Goal: Transaction & Acquisition: Purchase product/service

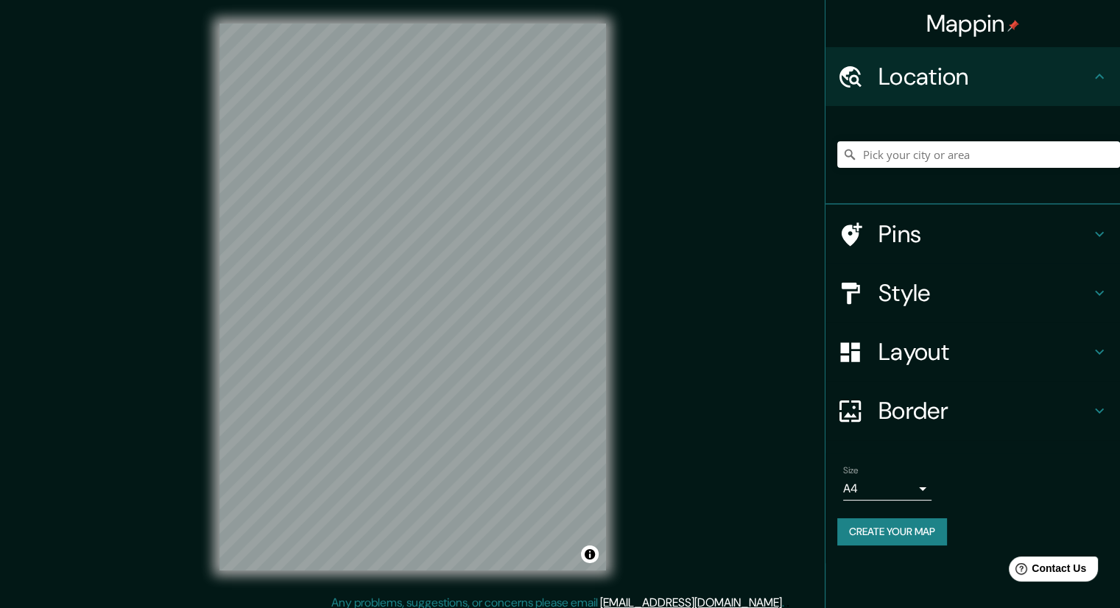
scroll to position [1, 0]
click at [394, 319] on div at bounding box center [389, 320] width 12 height 12
click at [393, 317] on div at bounding box center [391, 323] width 12 height 12
click at [392, 23] on div at bounding box center [412, 23] width 386 height 0
click at [392, 316] on div at bounding box center [398, 311] width 12 height 12
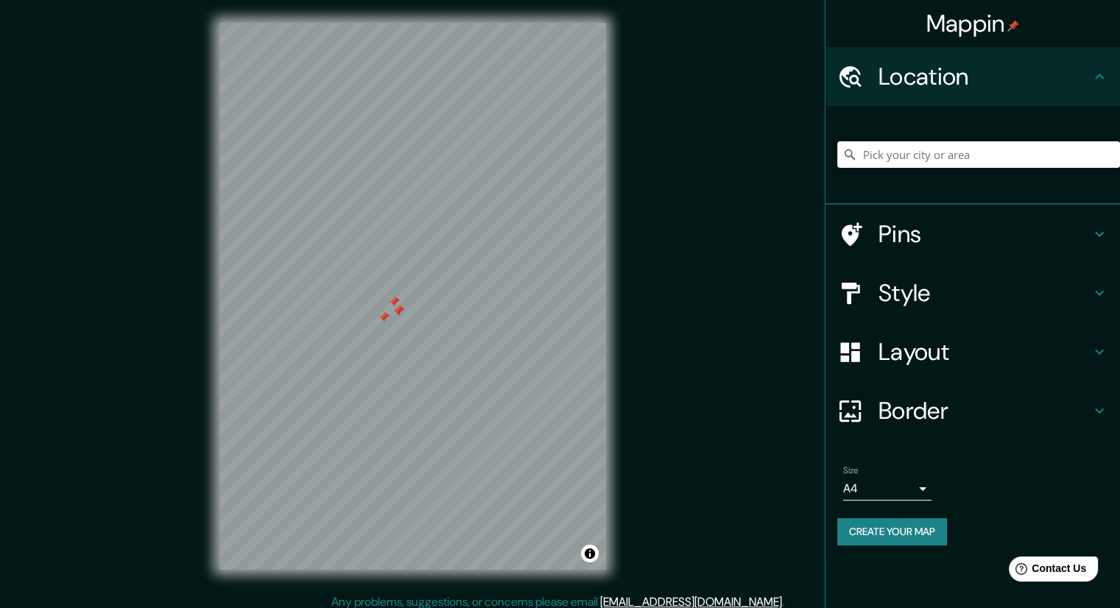
click at [392, 316] on div at bounding box center [398, 311] width 12 height 12
click at [381, 319] on div at bounding box center [383, 320] width 12 height 12
click at [392, 306] on div at bounding box center [393, 304] width 12 height 12
click at [860, 280] on icon at bounding box center [850, 293] width 26 height 26
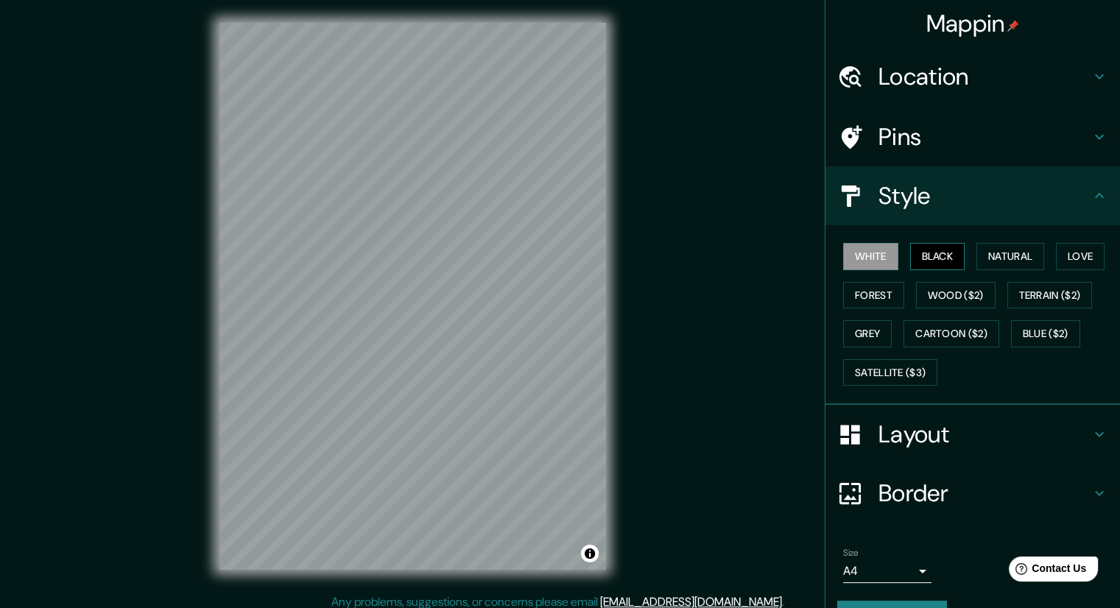
click at [920, 253] on button "Black" at bounding box center [937, 256] width 55 height 27
click at [984, 261] on button "Natural" at bounding box center [1010, 256] width 68 height 27
click at [915, 258] on button "Black" at bounding box center [937, 256] width 55 height 27
click at [872, 292] on button "Forest" at bounding box center [873, 295] width 61 height 27
click at [965, 295] on button "Wood ($2)" at bounding box center [956, 295] width 80 height 27
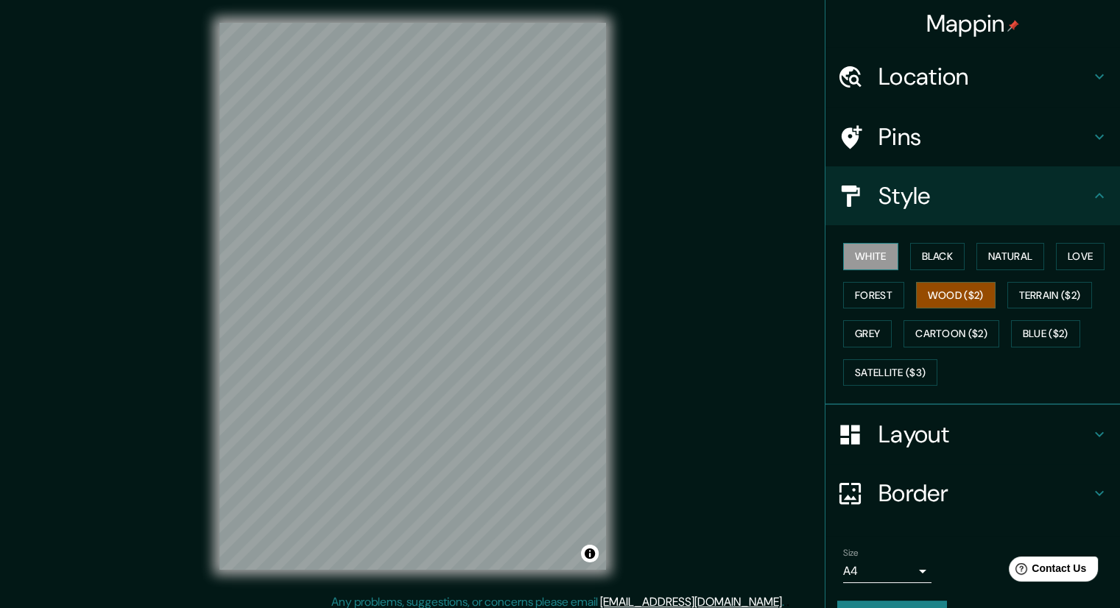
click at [872, 260] on button "White" at bounding box center [870, 256] width 55 height 27
click at [922, 260] on button "Black" at bounding box center [937, 256] width 55 height 27
click at [691, 227] on div "Mappin Location Pins Style White Black Natural Love Forest Wood ($2) Terrain ($…" at bounding box center [560, 308] width 1120 height 618
click at [910, 428] on h4 "Layout" at bounding box center [984, 434] width 212 height 29
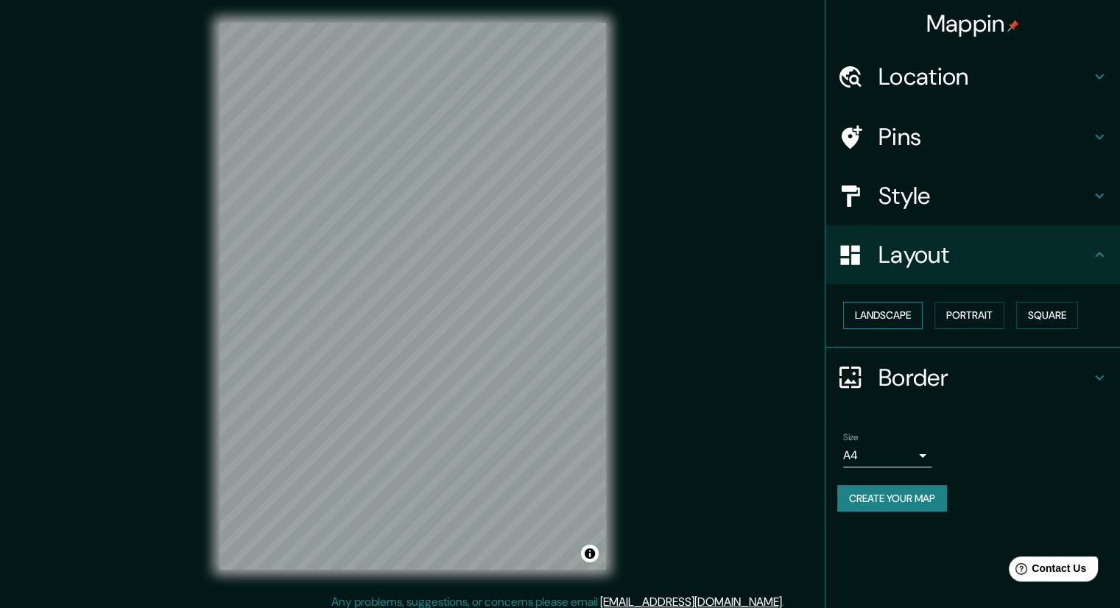
click at [892, 324] on button "Landscape" at bounding box center [883, 315] width 80 height 27
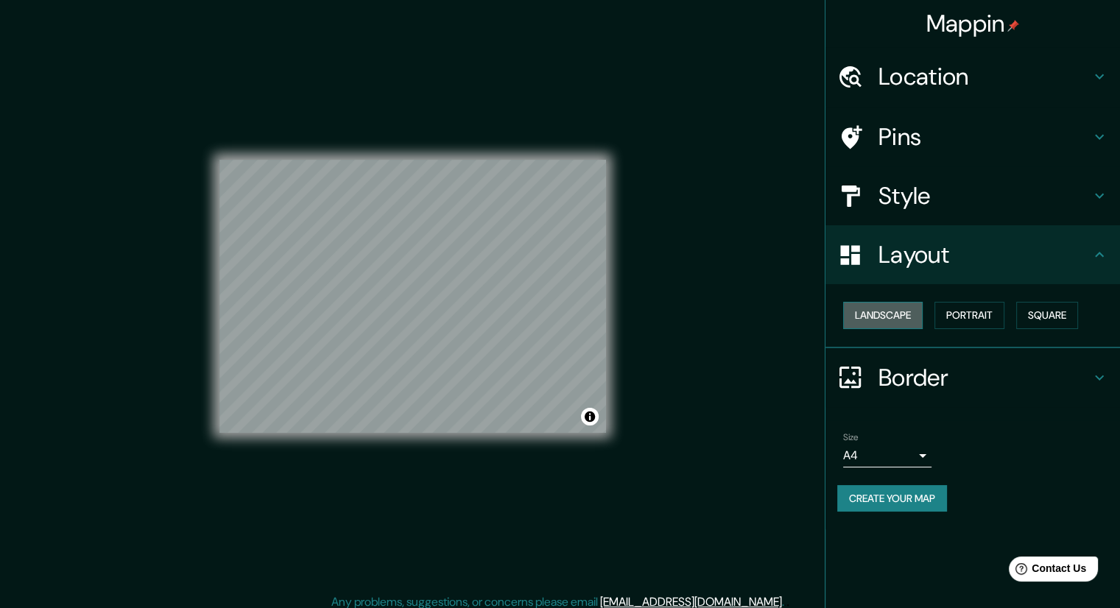
click at [894, 321] on button "Landscape" at bounding box center [883, 315] width 80 height 27
click at [954, 322] on button "Portrait" at bounding box center [969, 315] width 70 height 27
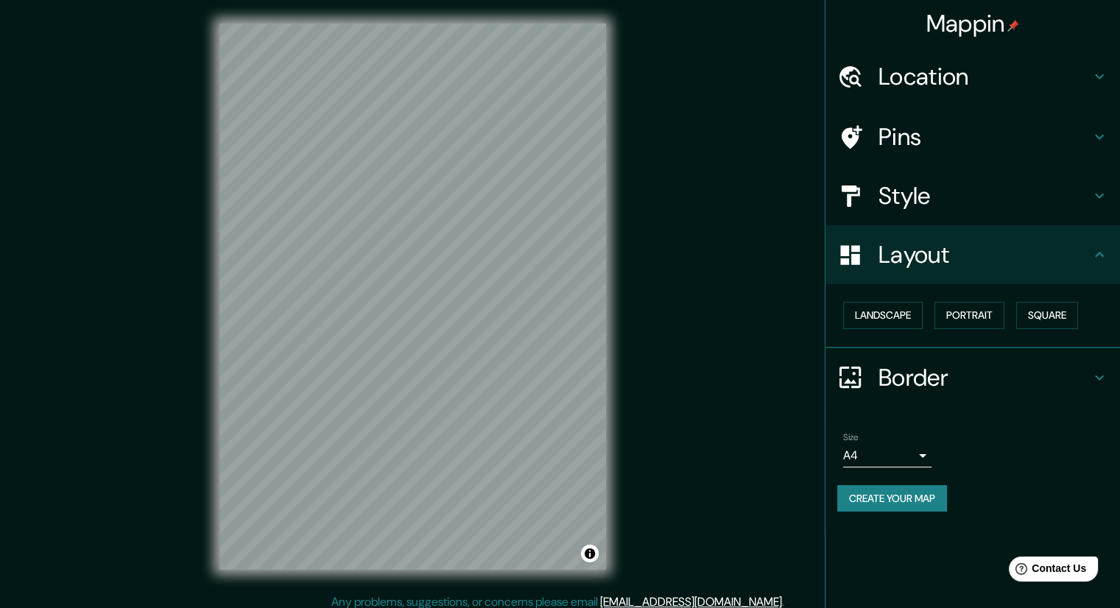
drag, startPoint x: 1057, startPoint y: 319, endPoint x: 981, endPoint y: 331, distance: 77.6
click at [1057, 319] on button "Square" at bounding box center [1047, 315] width 62 height 27
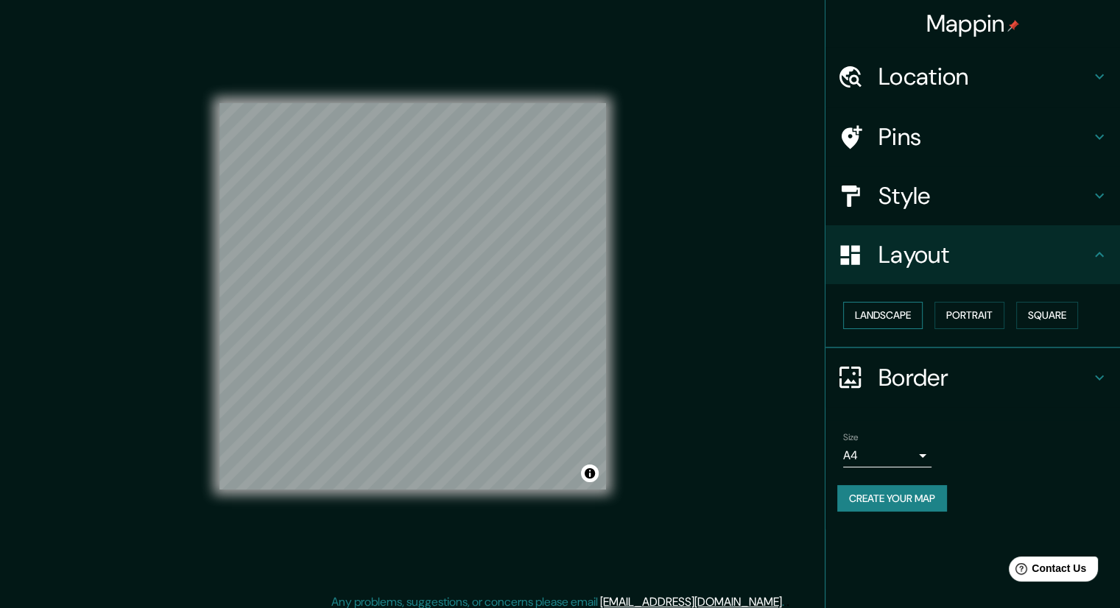
click at [883, 328] on button "Landscape" at bounding box center [883, 315] width 80 height 27
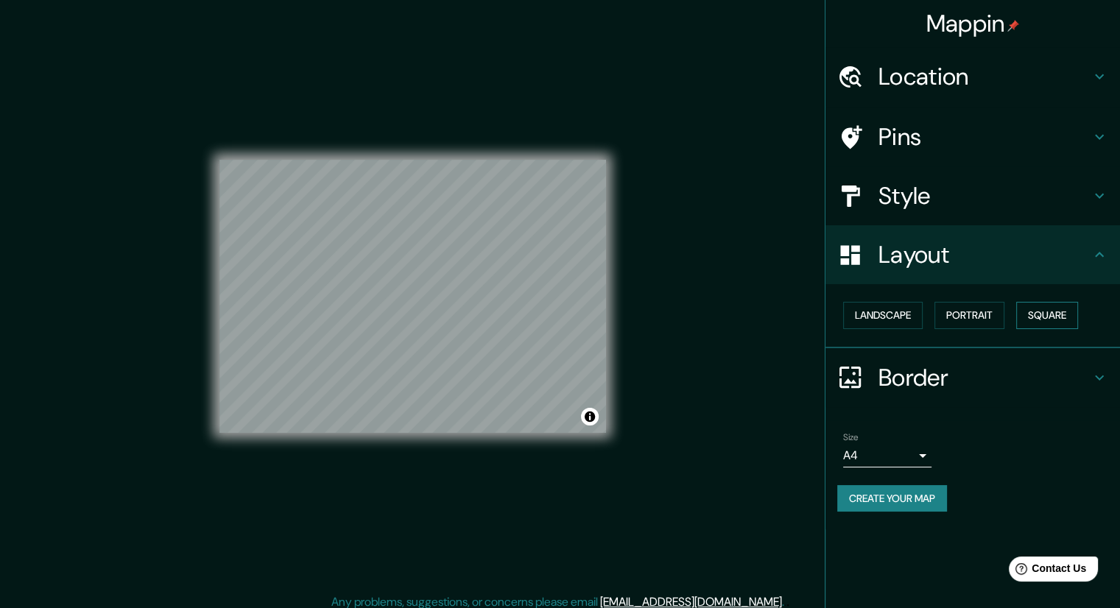
click at [1029, 317] on button "Square" at bounding box center [1047, 315] width 62 height 27
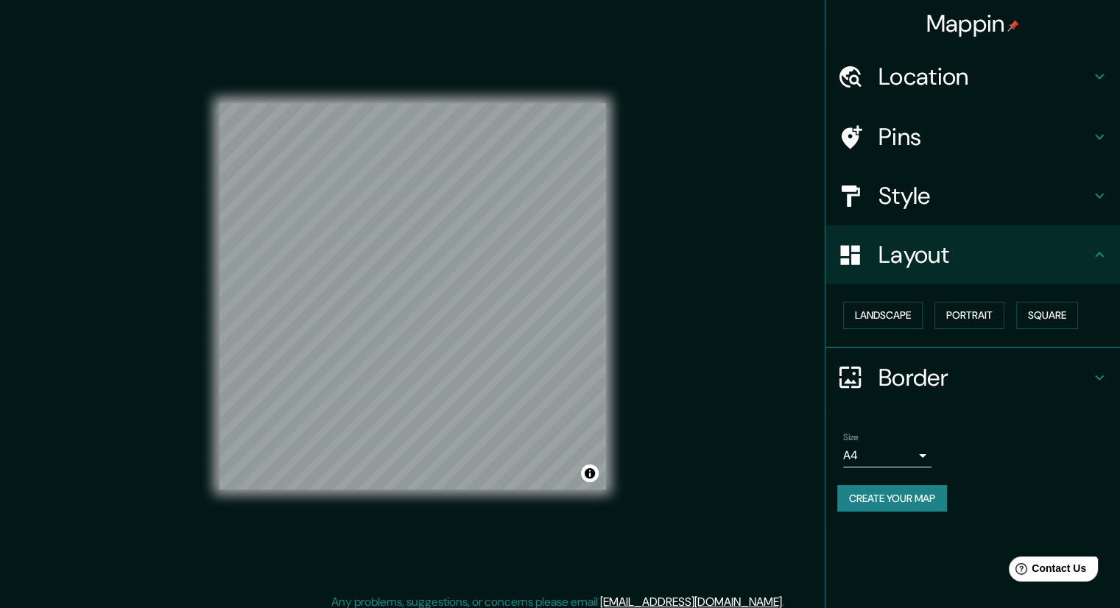
scroll to position [0, 0]
drag, startPoint x: 618, startPoint y: 325, endPoint x: 934, endPoint y: 149, distance: 361.5
click at [934, 149] on h4 "Pins" at bounding box center [984, 136] width 212 height 29
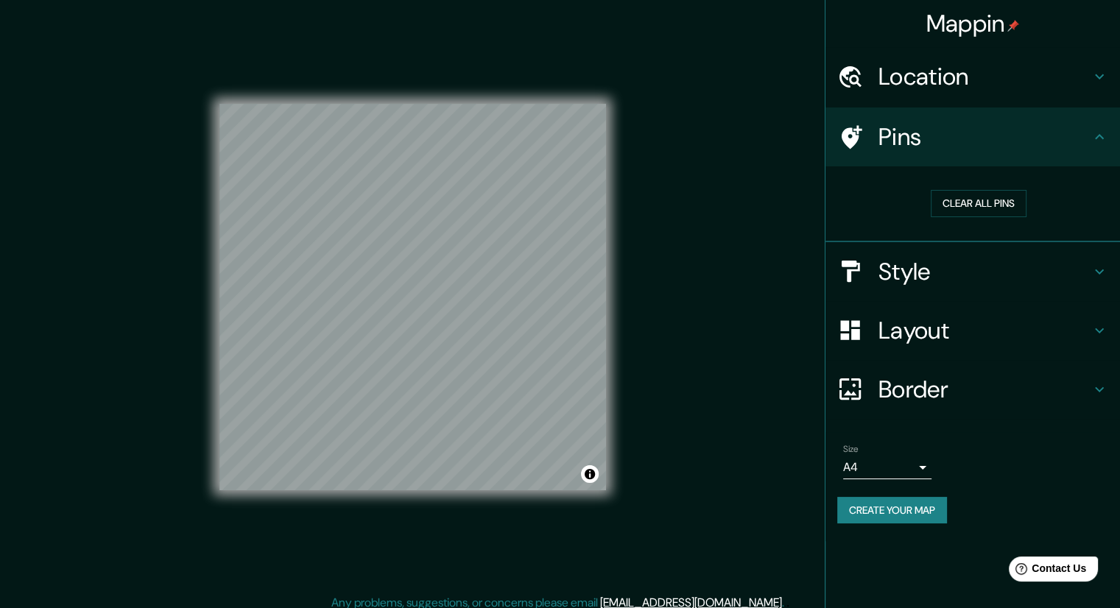
click at [924, 89] on h4 "Location" at bounding box center [984, 76] width 212 height 29
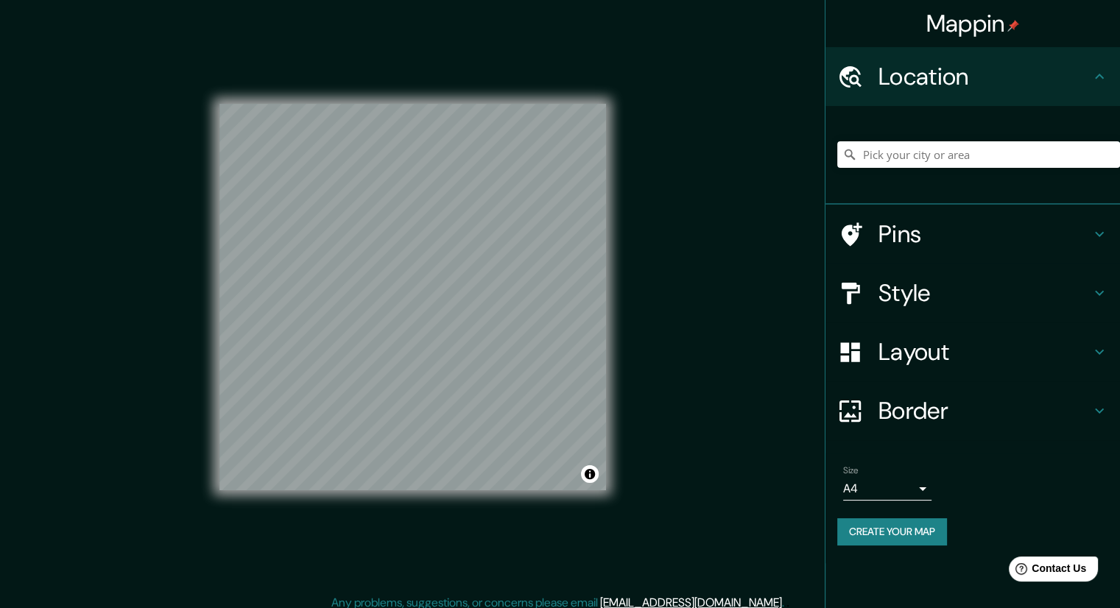
click at [922, 278] on h4 "Style" at bounding box center [984, 292] width 212 height 29
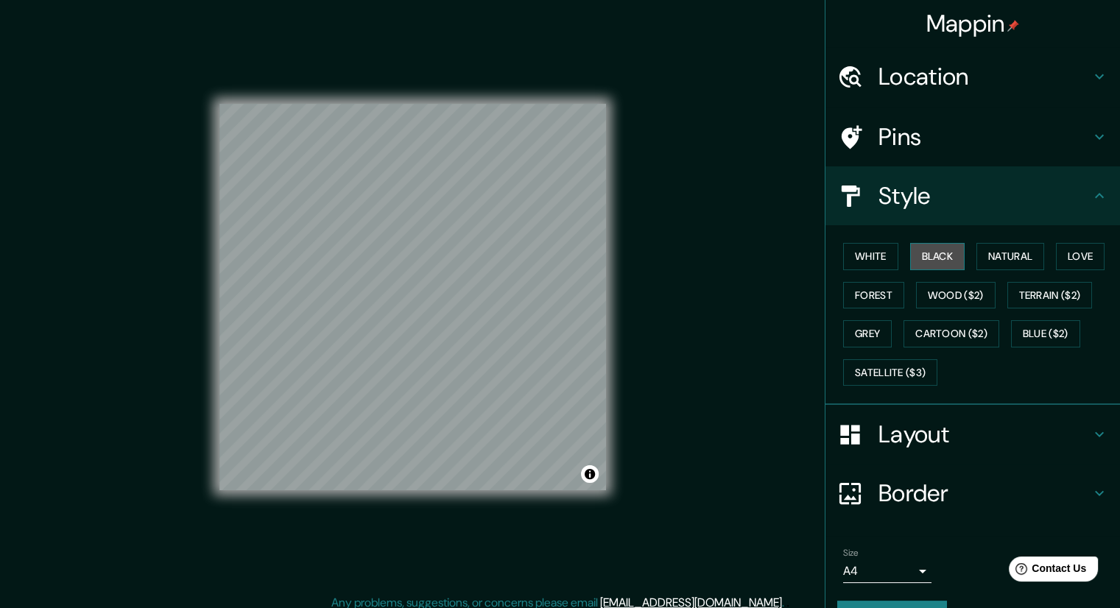
click at [922, 266] on button "Black" at bounding box center [937, 256] width 55 height 27
click at [998, 257] on button "Natural" at bounding box center [1010, 256] width 68 height 27
click at [1060, 259] on button "Love" at bounding box center [1080, 256] width 49 height 27
click at [883, 289] on button "Forest" at bounding box center [873, 295] width 61 height 27
click at [928, 295] on button "Wood ($2)" at bounding box center [956, 295] width 80 height 27
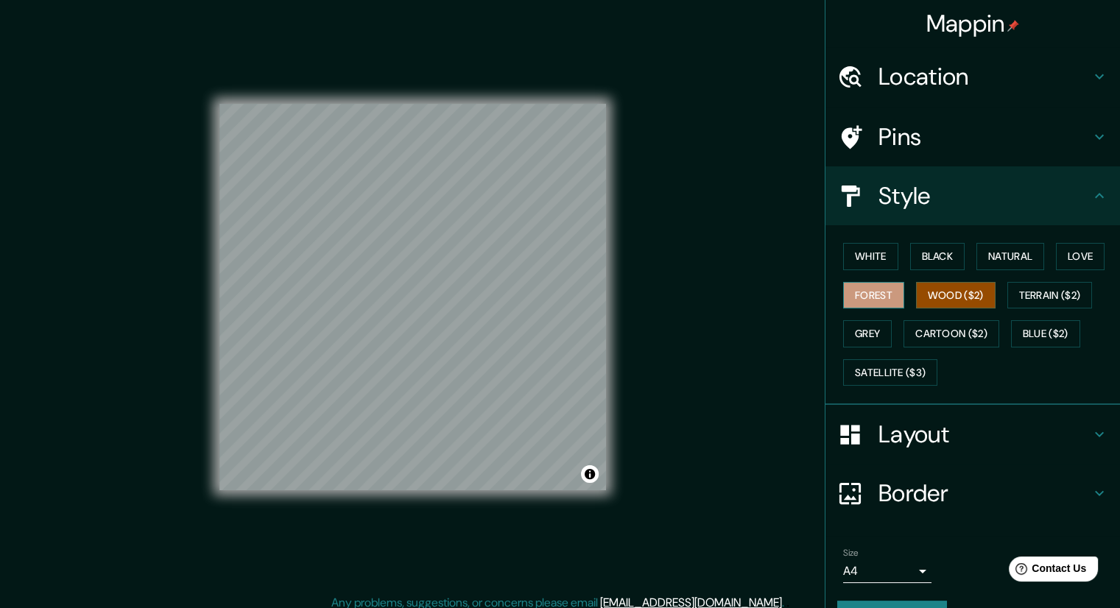
click at [869, 297] on button "Forest" at bounding box center [873, 295] width 61 height 27
click at [950, 306] on button "Wood ($2)" at bounding box center [956, 295] width 80 height 27
click at [877, 332] on button "Grey" at bounding box center [867, 333] width 49 height 27
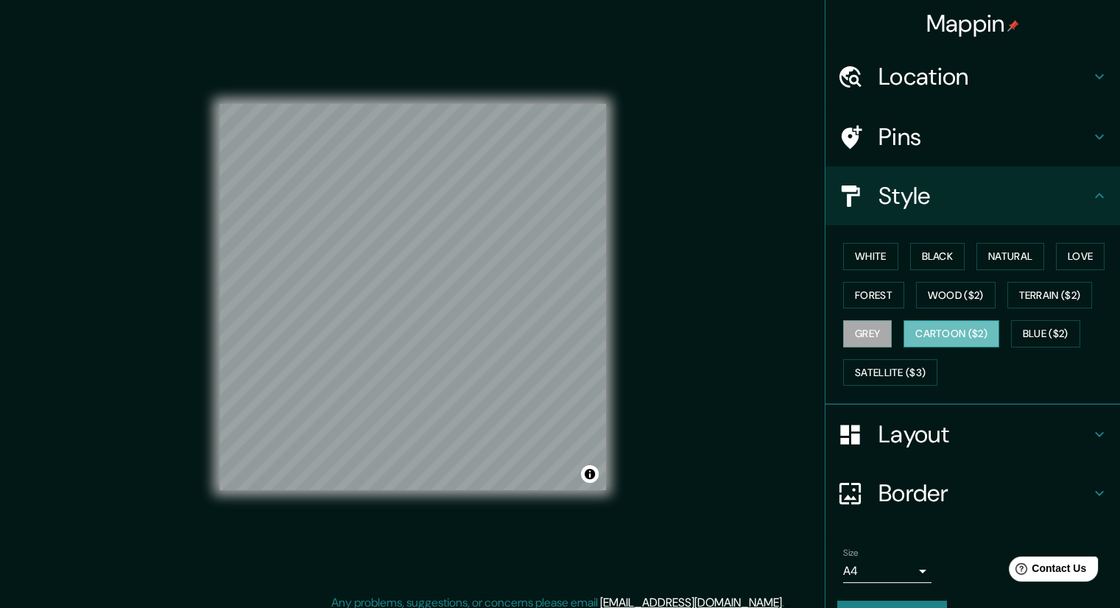
click at [945, 329] on button "Cartoon ($2)" at bounding box center [951, 333] width 96 height 27
click at [1032, 331] on button "Blue ($2)" at bounding box center [1045, 333] width 69 height 27
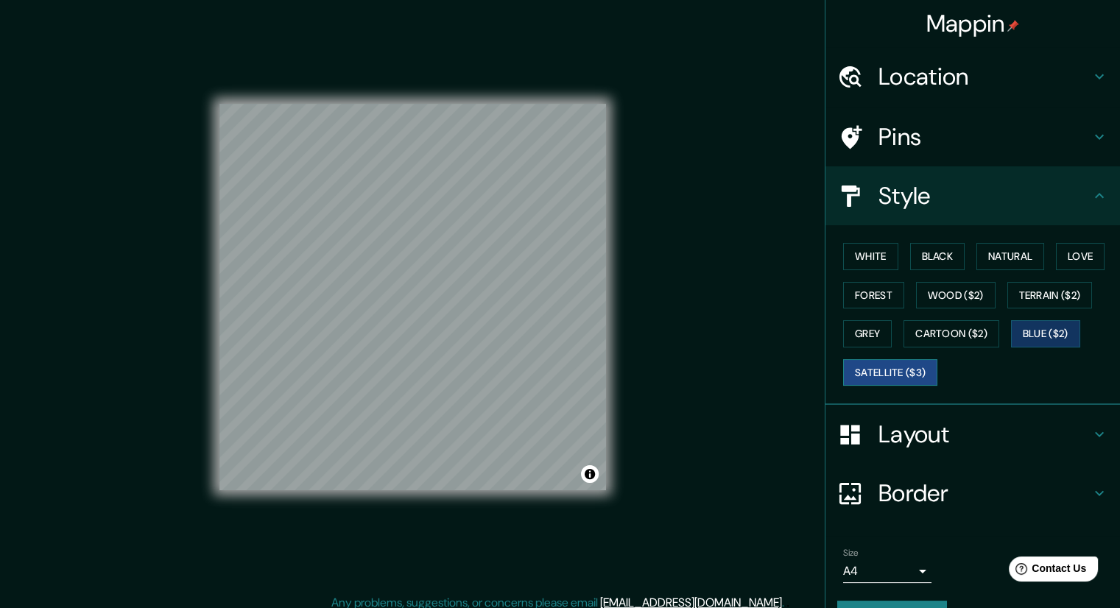
click at [885, 367] on button "Satellite ($3)" at bounding box center [890, 372] width 94 height 27
click at [1025, 339] on button "Blue ($2)" at bounding box center [1045, 333] width 69 height 27
click at [975, 333] on button "Cartoon ($2)" at bounding box center [951, 333] width 96 height 27
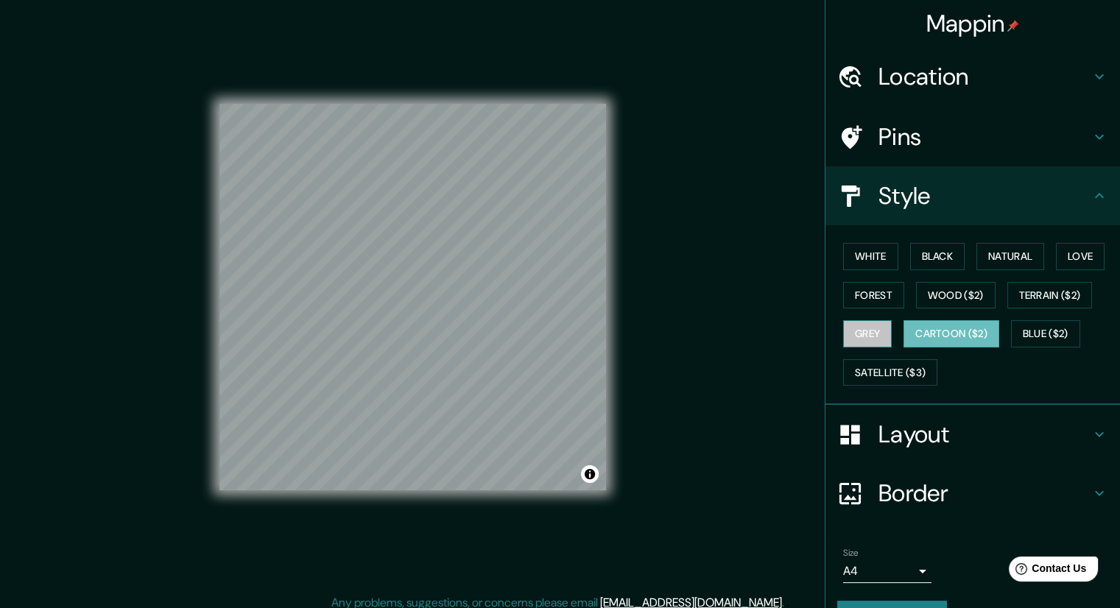
click at [843, 331] on button "Grey" at bounding box center [867, 333] width 49 height 27
click at [907, 428] on h4 "Layout" at bounding box center [984, 434] width 212 height 29
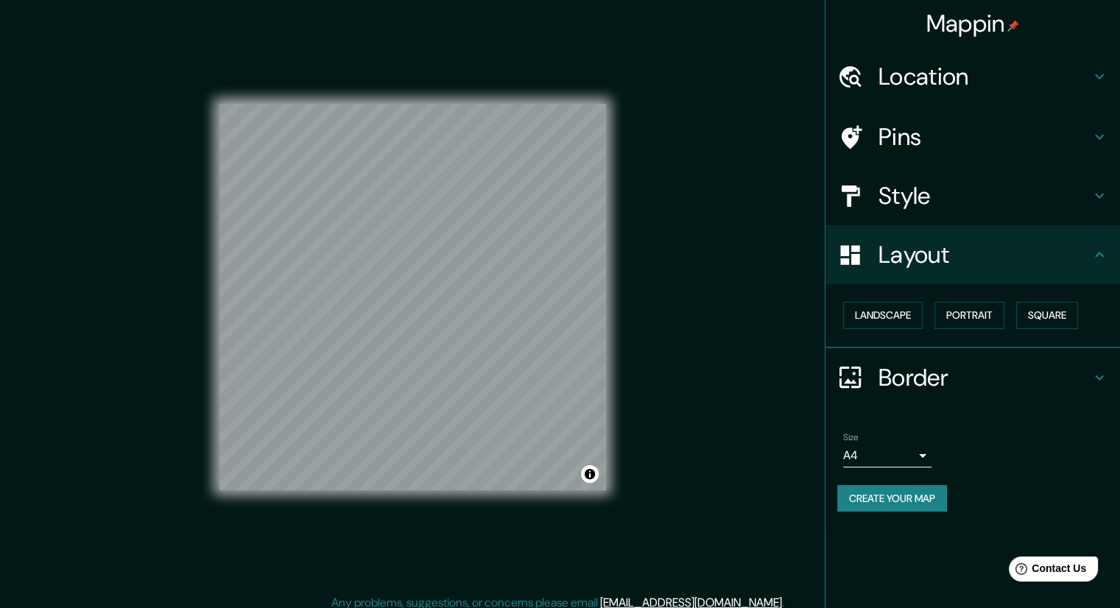
click at [916, 363] on h4 "Border" at bounding box center [984, 377] width 212 height 29
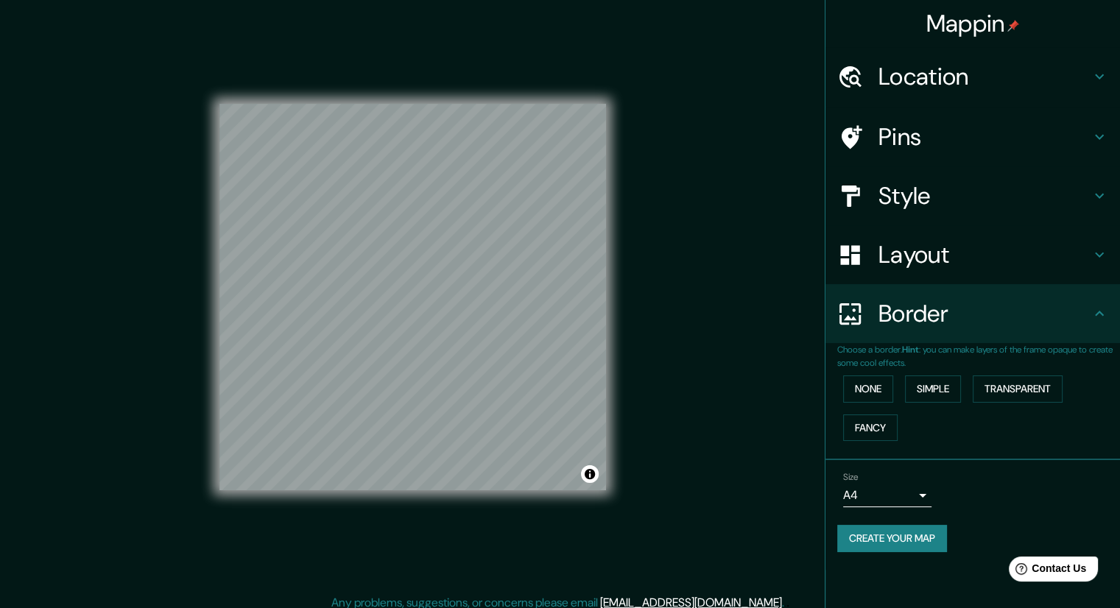
click at [947, 192] on h4 "Style" at bounding box center [984, 195] width 212 height 29
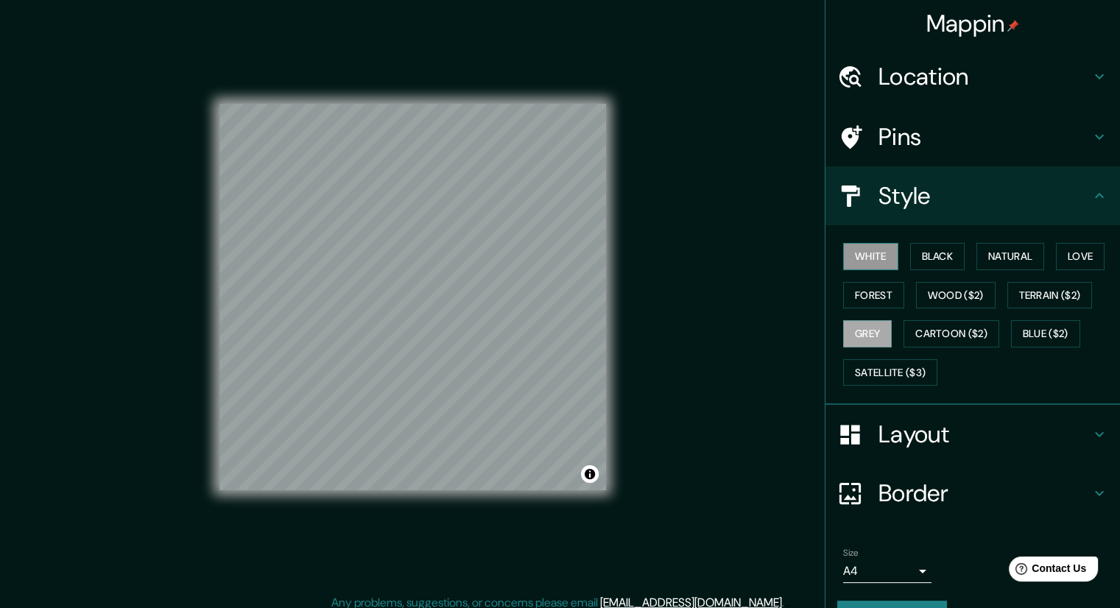
click at [873, 247] on button "White" at bounding box center [870, 256] width 55 height 27
click at [920, 258] on button "Black" at bounding box center [937, 256] width 55 height 27
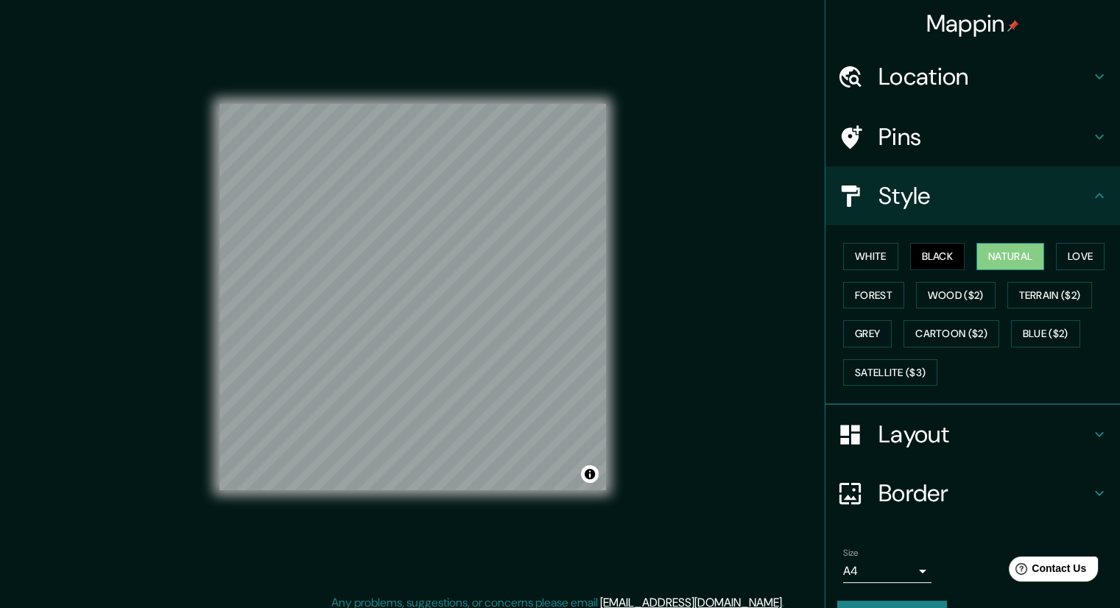
click at [1003, 254] on button "Natural" at bounding box center [1010, 256] width 68 height 27
click at [1081, 254] on button "Love" at bounding box center [1080, 256] width 49 height 27
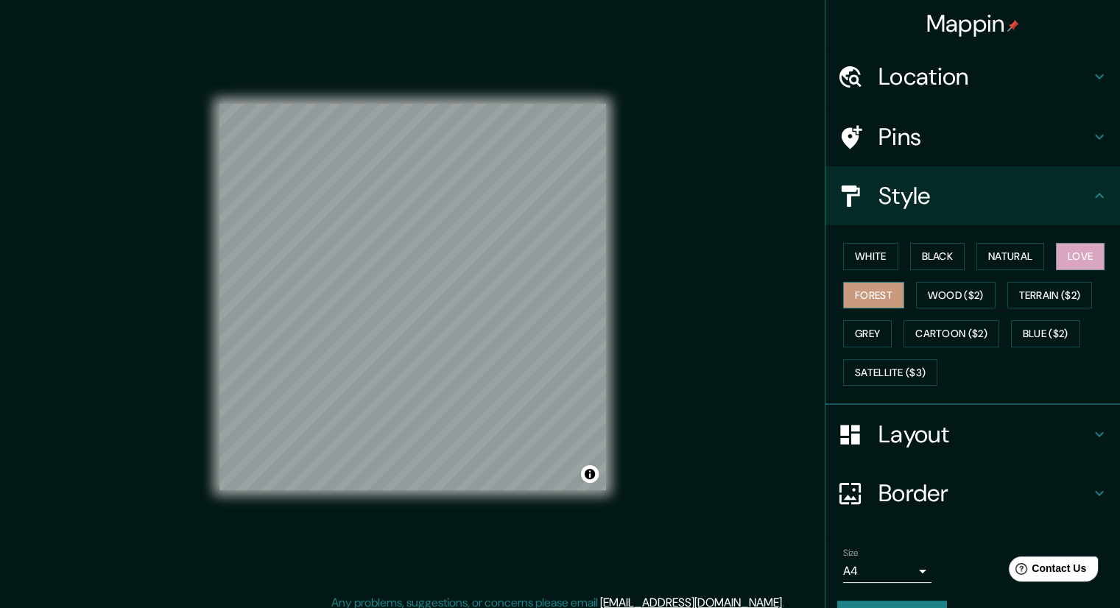
click at [872, 297] on button "Forest" at bounding box center [873, 295] width 61 height 27
click at [943, 302] on button "Wood ($2)" at bounding box center [956, 295] width 80 height 27
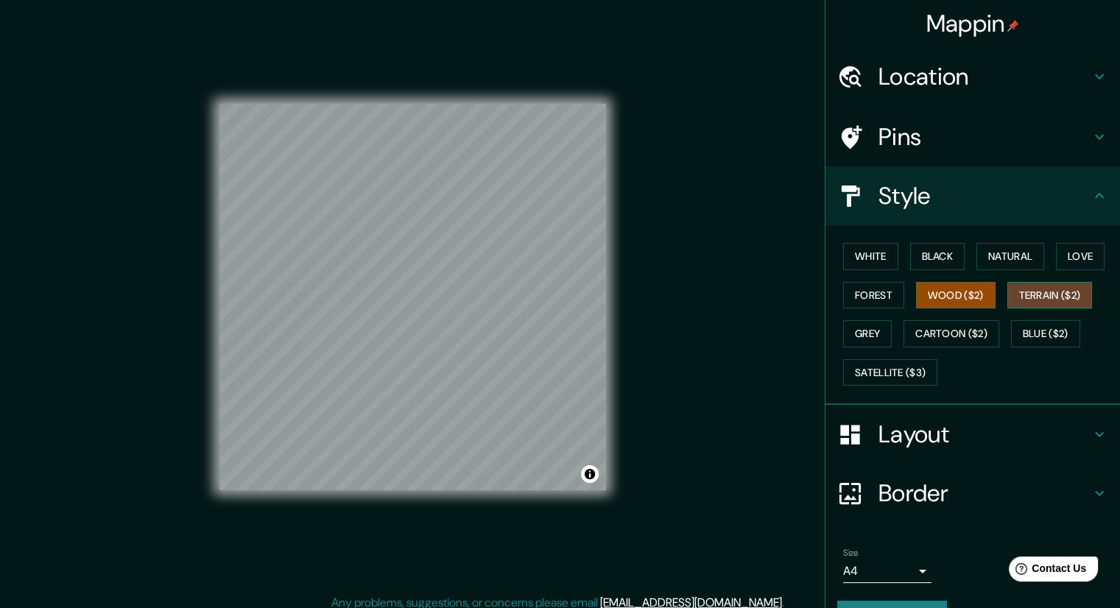
click at [1039, 297] on button "Terrain ($2)" at bounding box center [1049, 295] width 85 height 27
click at [869, 328] on button "Grey" at bounding box center [867, 333] width 49 height 27
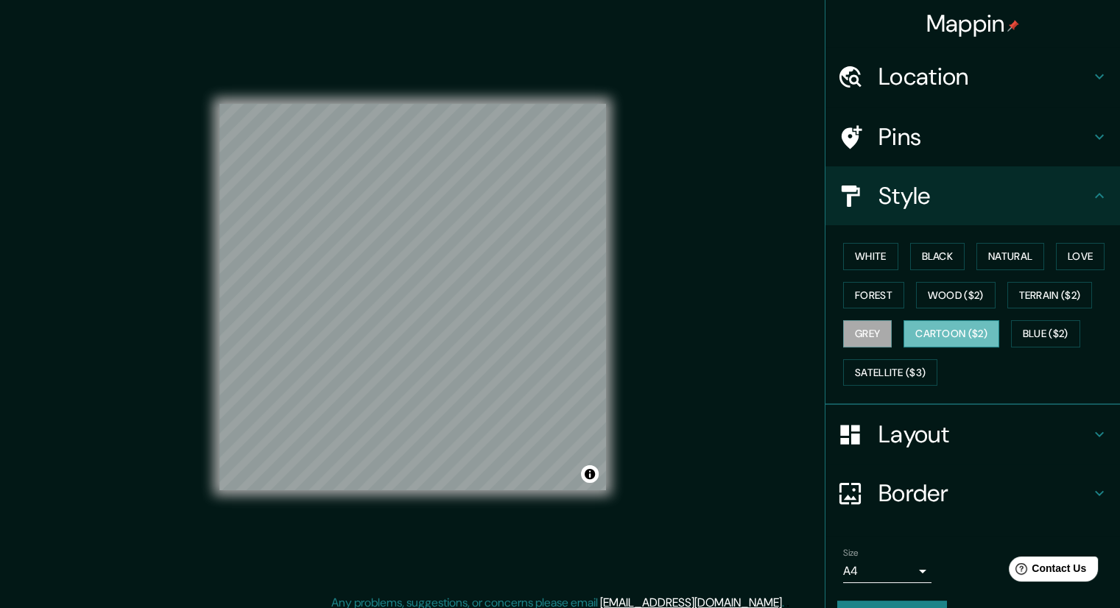
click at [953, 333] on button "Cartoon ($2)" at bounding box center [951, 333] width 96 height 27
click at [1033, 336] on button "Blue ($2)" at bounding box center [1045, 333] width 69 height 27
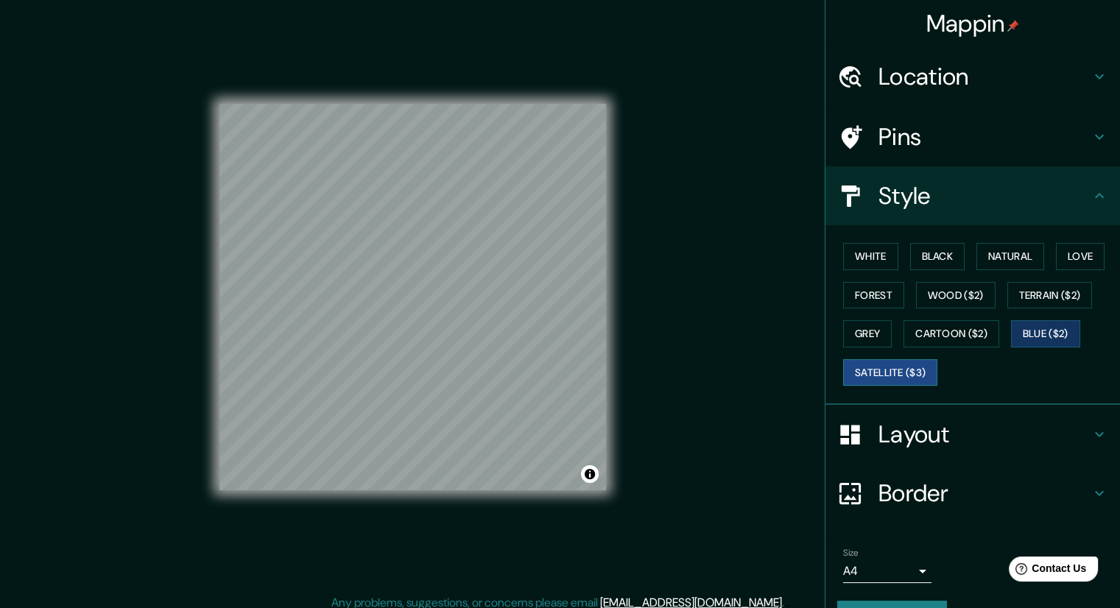
click at [868, 367] on button "Satellite ($3)" at bounding box center [890, 372] width 94 height 27
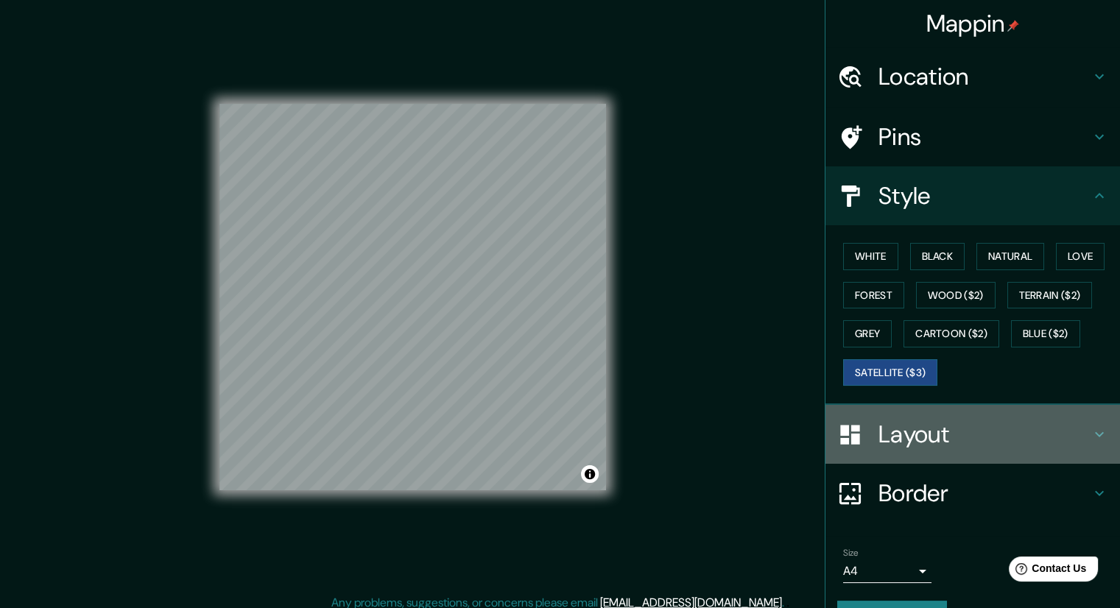
click at [907, 444] on h4 "Layout" at bounding box center [984, 434] width 212 height 29
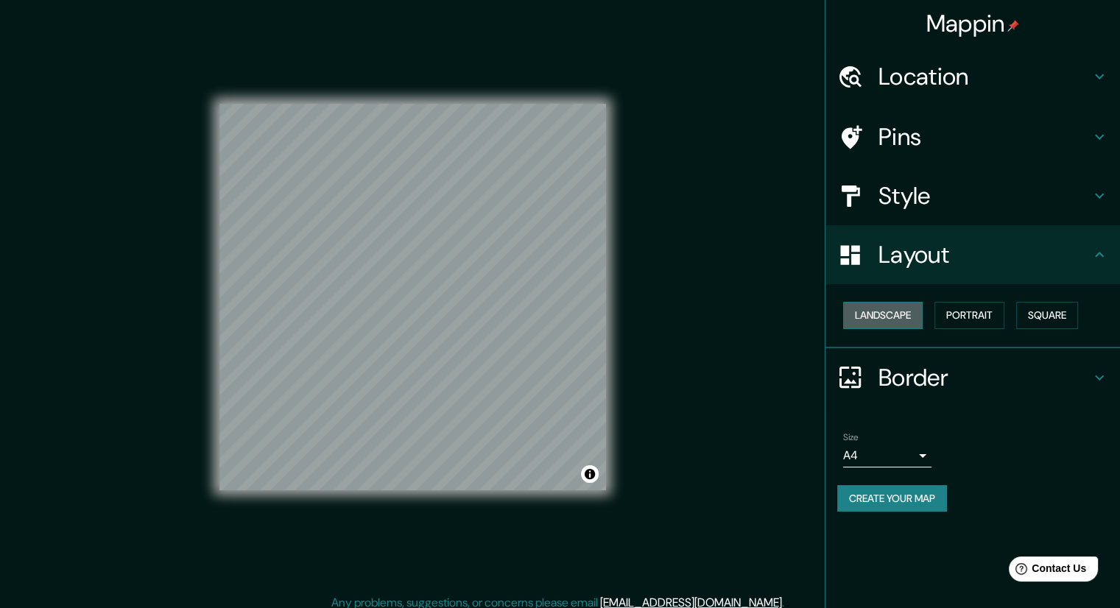
click at [893, 315] on button "Landscape" at bounding box center [883, 315] width 80 height 27
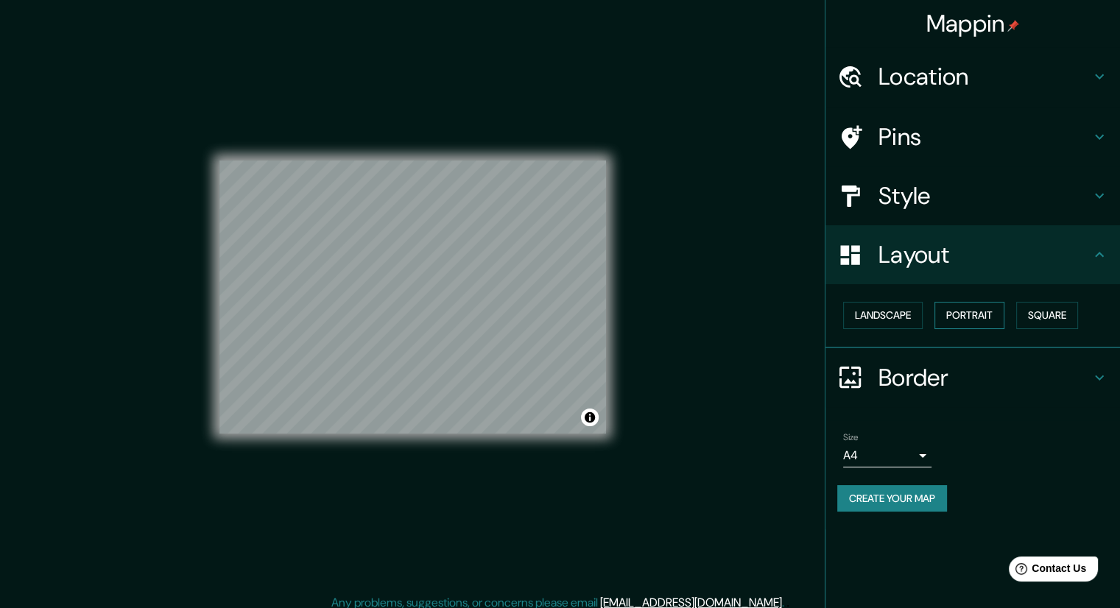
click at [964, 319] on button "Portrait" at bounding box center [969, 315] width 70 height 27
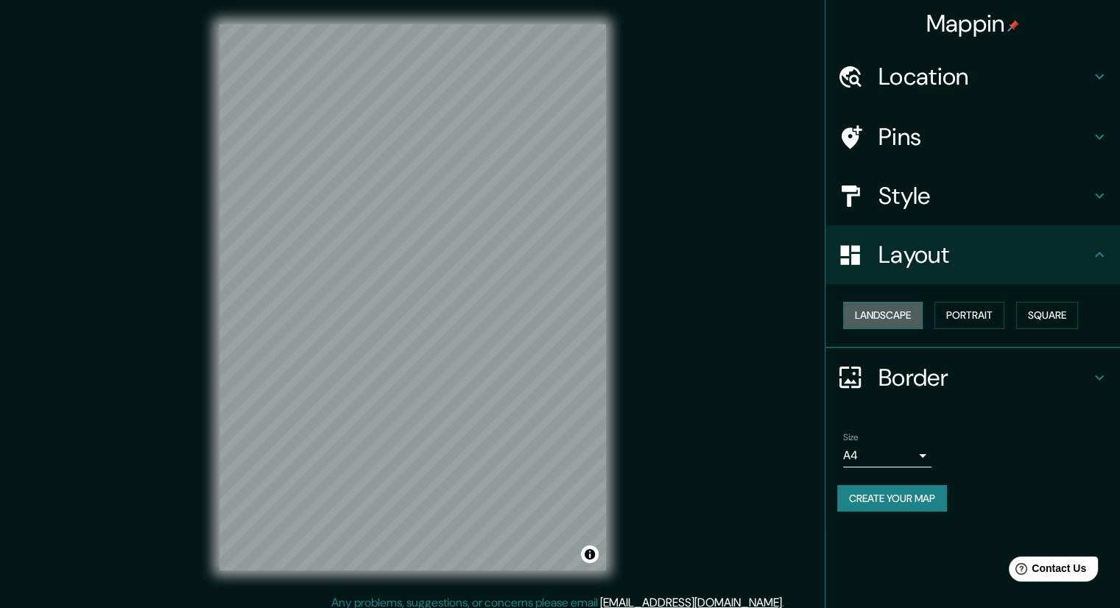
click at [893, 320] on button "Landscape" at bounding box center [883, 315] width 80 height 27
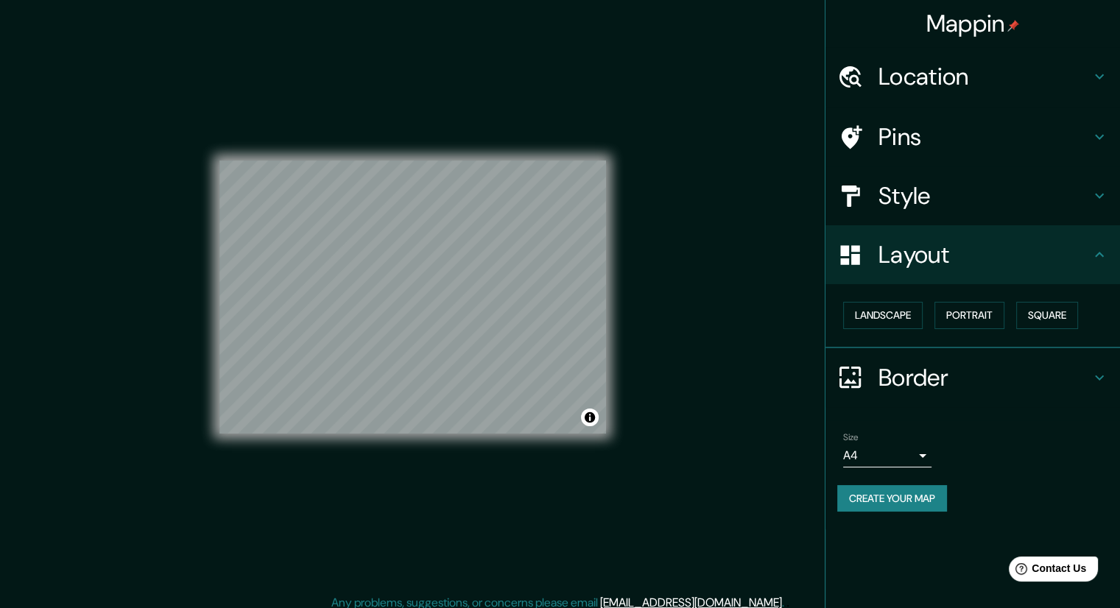
click at [893, 371] on h4 "Border" at bounding box center [984, 377] width 212 height 29
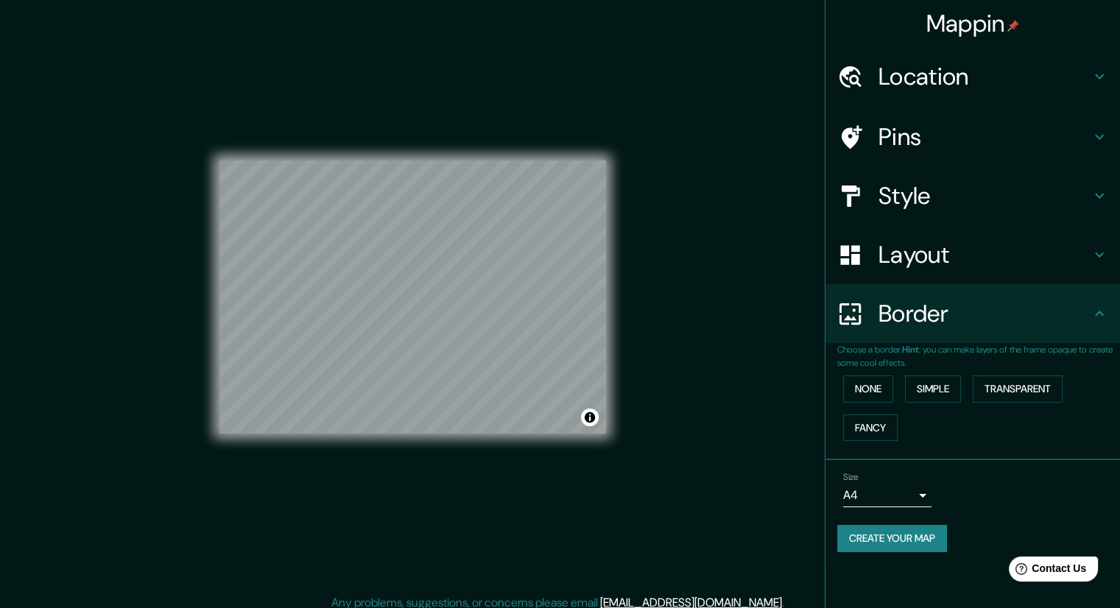
click at [946, 214] on div "Style" at bounding box center [972, 195] width 294 height 59
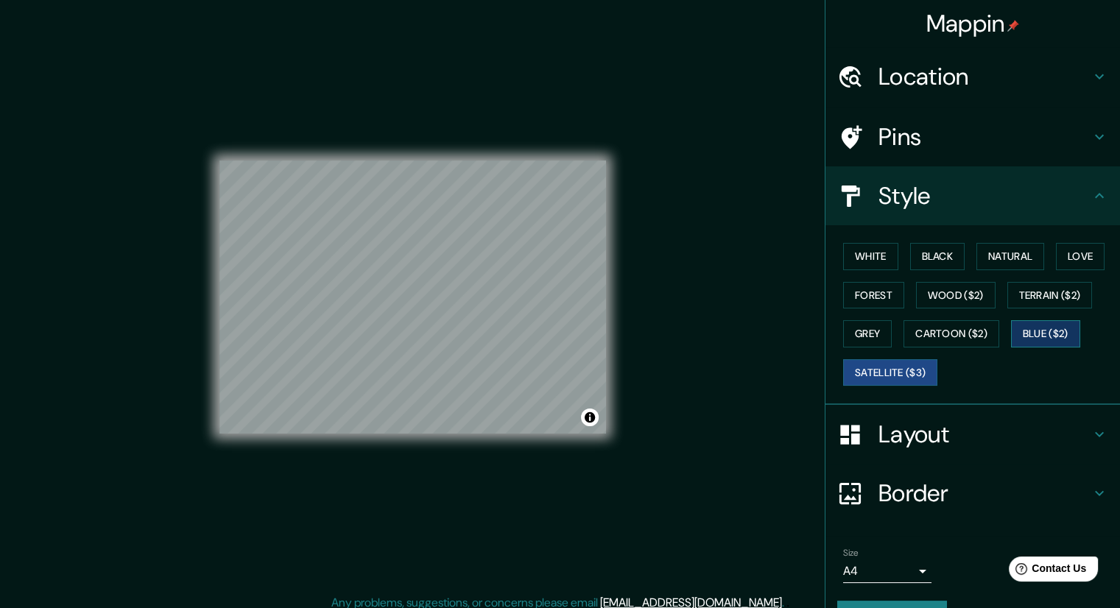
click at [1039, 338] on button "Blue ($2)" at bounding box center [1045, 333] width 69 height 27
click at [972, 325] on button "Cartoon ($2)" at bounding box center [951, 333] width 96 height 27
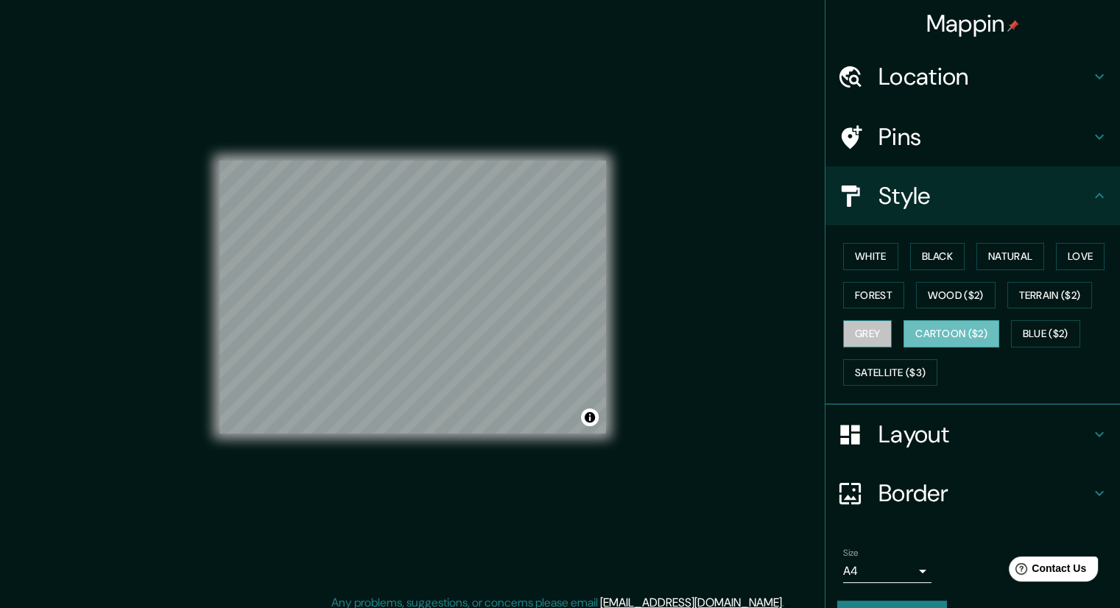
click at [877, 333] on button "Grey" at bounding box center [867, 333] width 49 height 27
click at [1028, 294] on button "Terrain ($2)" at bounding box center [1049, 295] width 85 height 27
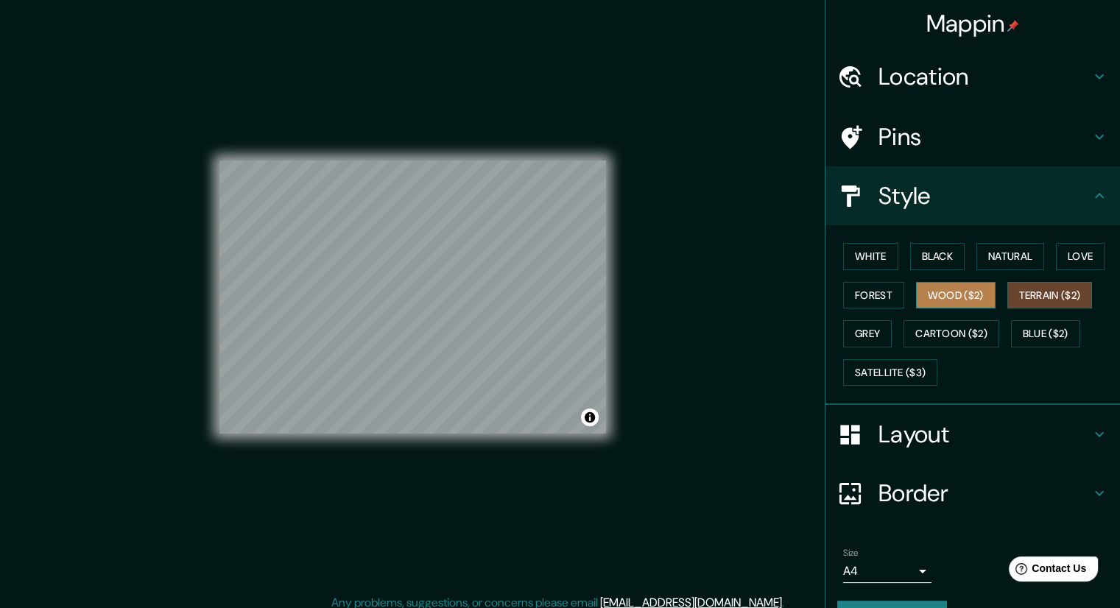
click at [940, 298] on button "Wood ($2)" at bounding box center [956, 295] width 80 height 27
click at [863, 289] on button "Forest" at bounding box center [873, 295] width 61 height 27
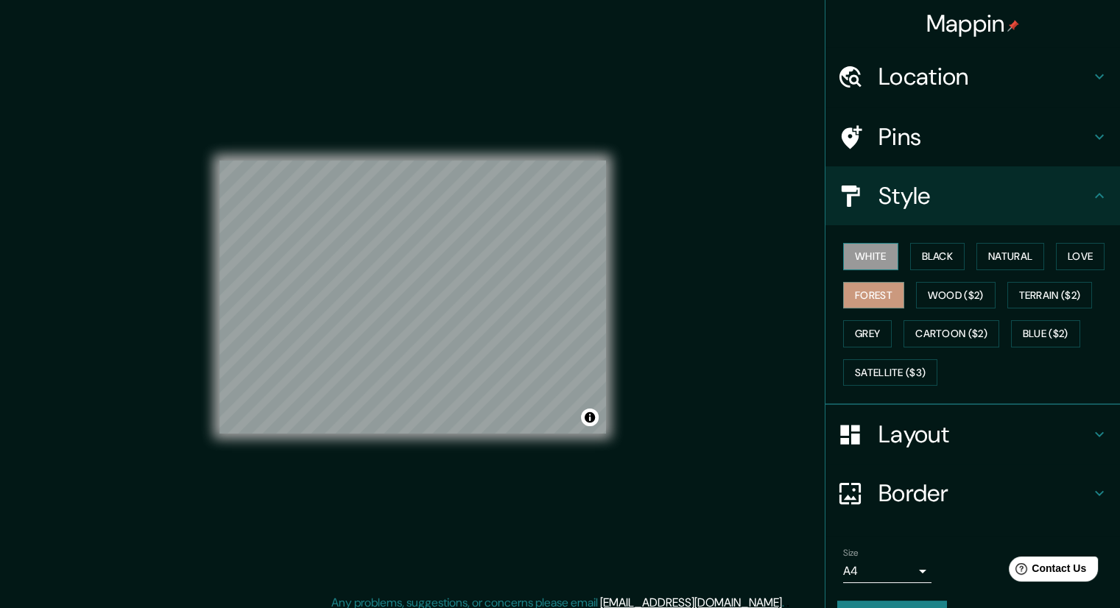
click at [859, 251] on button "White" at bounding box center [870, 256] width 55 height 27
click at [936, 253] on button "Black" at bounding box center [937, 256] width 55 height 27
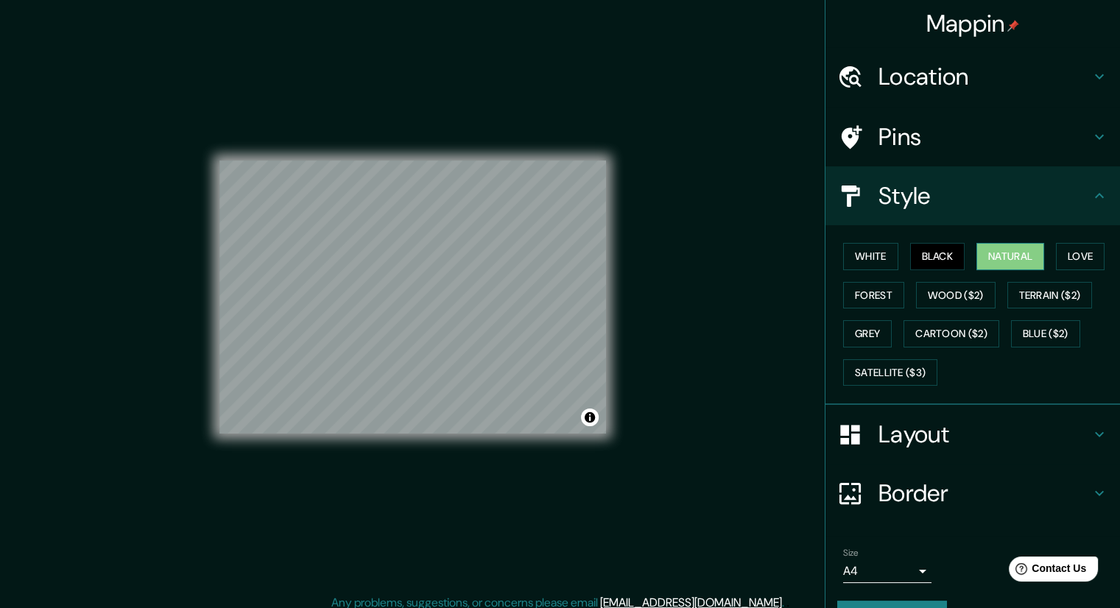
click at [989, 257] on button "Natural" at bounding box center [1010, 256] width 68 height 27
click at [1056, 255] on button "Love" at bounding box center [1080, 256] width 49 height 27
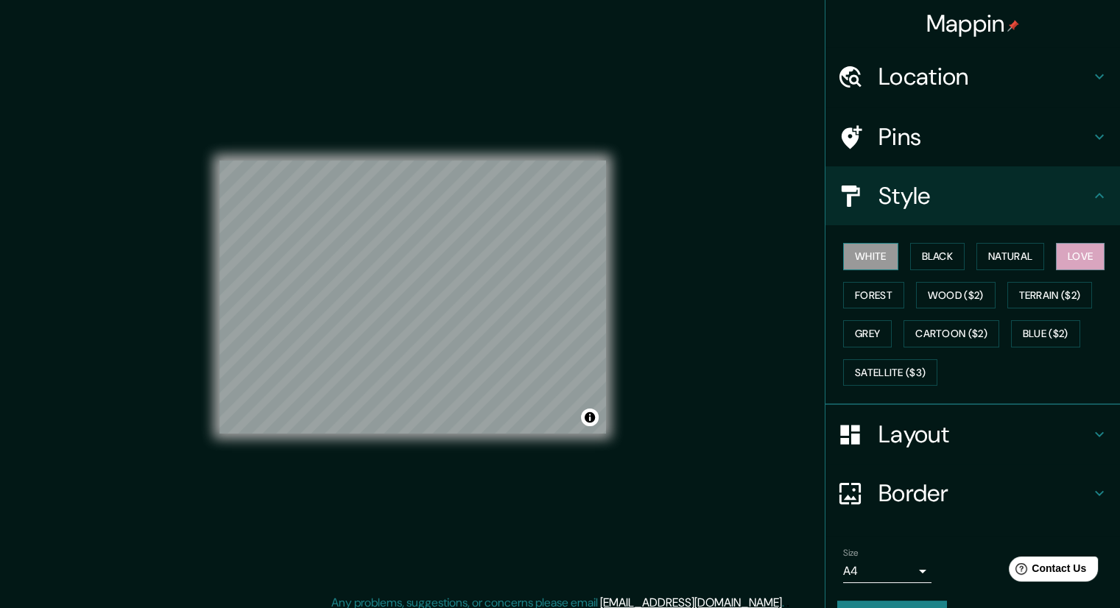
click at [871, 245] on button "White" at bounding box center [870, 256] width 55 height 27
click at [922, 257] on button "Black" at bounding box center [937, 256] width 55 height 27
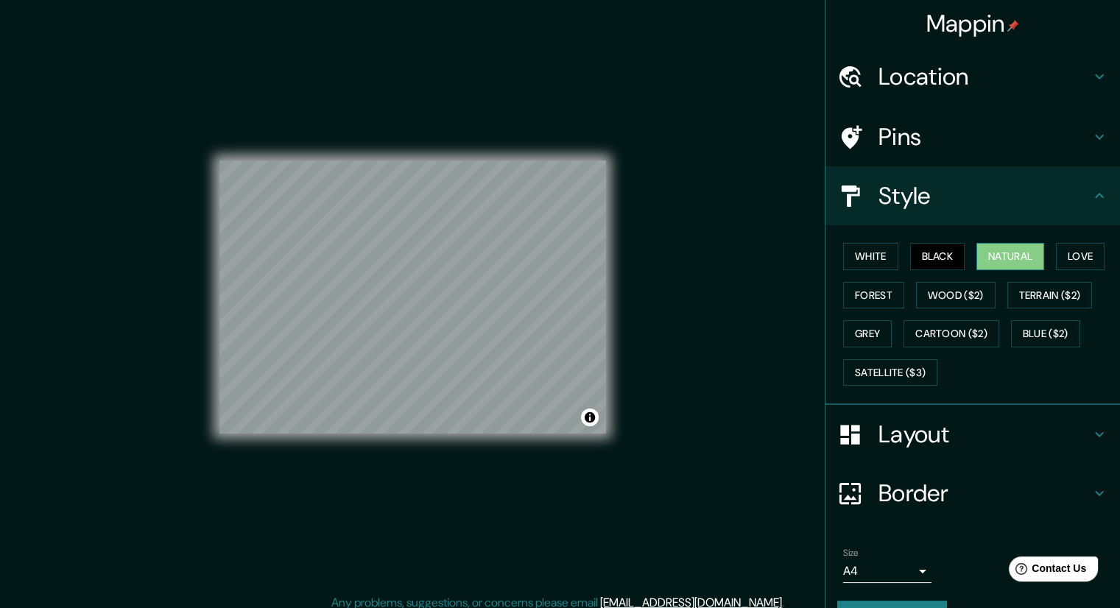
click at [977, 251] on button "Natural" at bounding box center [1010, 256] width 68 height 27
click at [854, 294] on button "Forest" at bounding box center [873, 295] width 61 height 27
